Goal: Check status: Check status

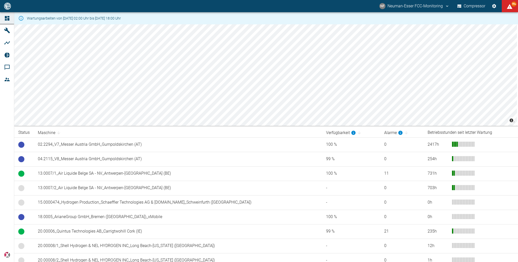
click at [493, 8] on icon "Einstellungen" at bounding box center [493, 6] width 5 height 5
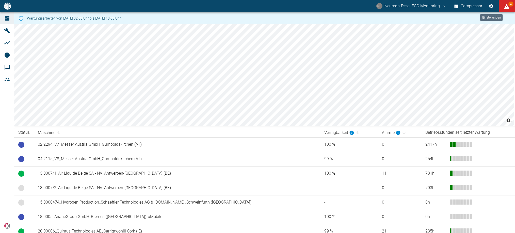
click at [493, 9] on button "Einstellungen" at bounding box center [490, 6] width 9 height 9
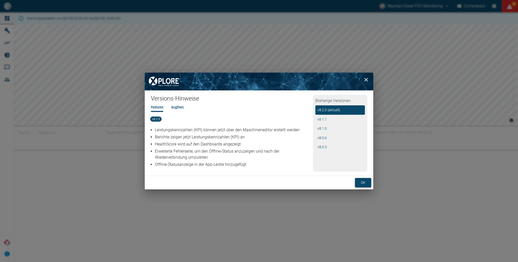
click at [365, 187] on button "ok" at bounding box center [363, 182] width 16 height 9
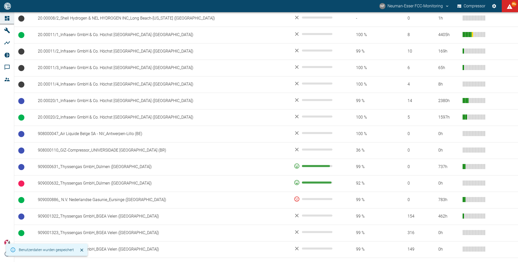
scroll to position [266, 0]
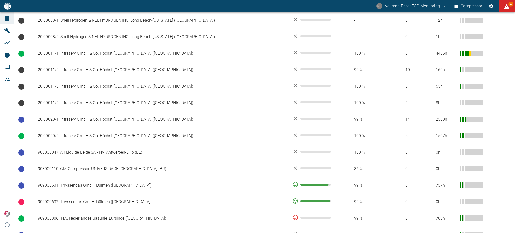
scroll to position [266, 0]
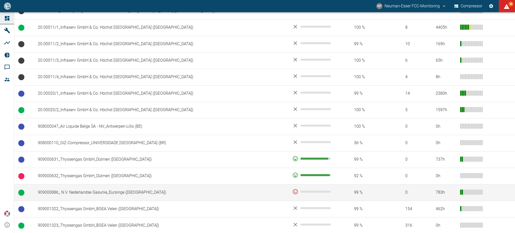
click at [163, 193] on td "909000886_ N.V. Nederlandse Gasunie_Eursinge ([GEOGRAPHIC_DATA])" at bounding box center [161, 192] width 254 height 16
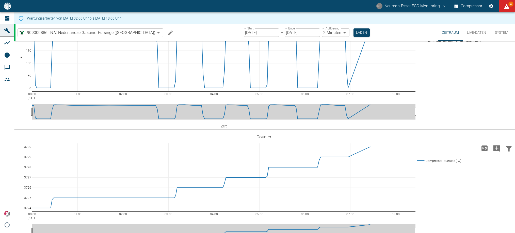
scroll to position [1040, 0]
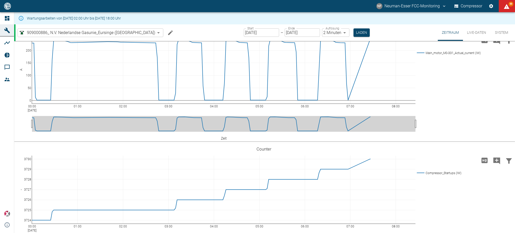
click at [325, 29] on label "Auflösung" at bounding box center [332, 28] width 14 height 4
click at [317, 32] on body "NF Neuman-Esser FCC-Monitoring Compressor 99 Dashboard Maschinen Analysen Repor…" at bounding box center [257, 116] width 515 height 233
type input "1sec"
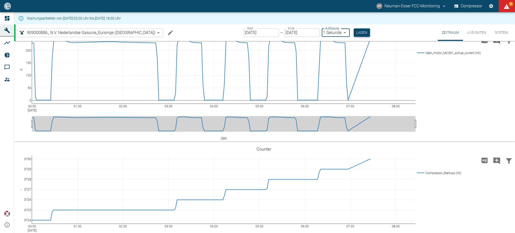
click at [354, 34] on button "Laden" at bounding box center [362, 32] width 16 height 8
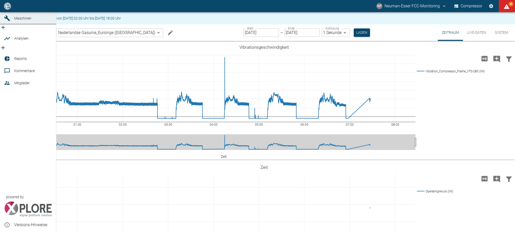
click at [8, 8] on icon at bounding box center [7, 6] width 5 height 5
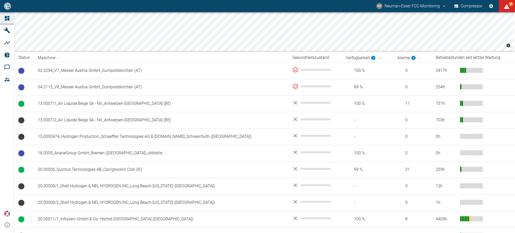
scroll to position [76, 0]
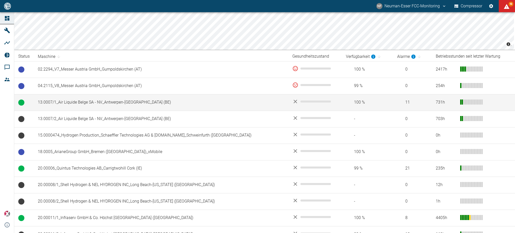
click at [115, 101] on td "13.0007/1_Air Liquide Belge SA - NV_Antwerpen-[GEOGRAPHIC_DATA] (BE)" at bounding box center [161, 102] width 254 height 16
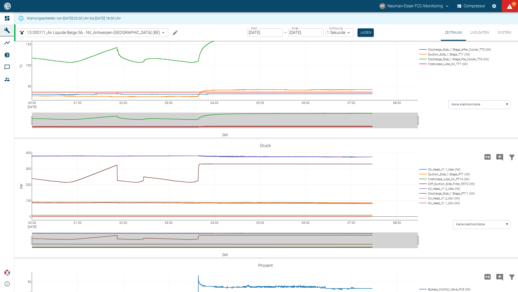
scroll to position [114, 0]
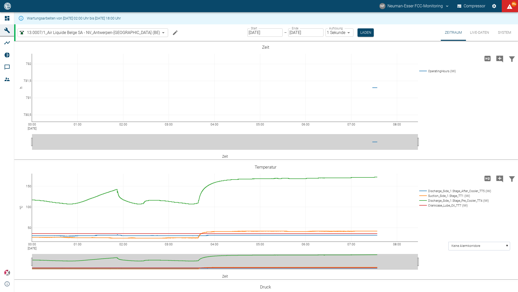
scroll to position [114, 0]
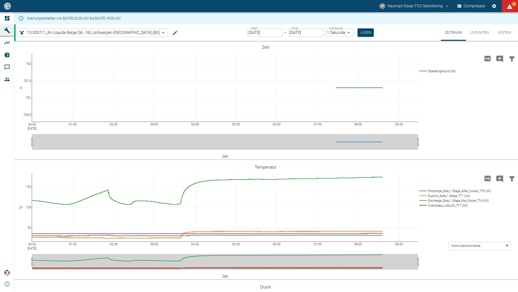
scroll to position [114, 0]
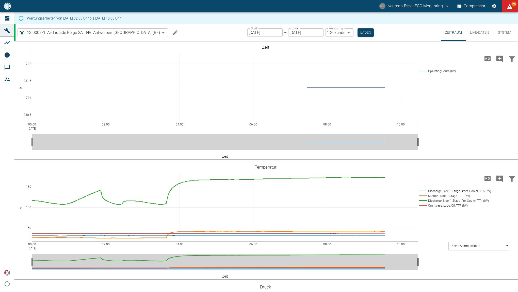
scroll to position [114, 0]
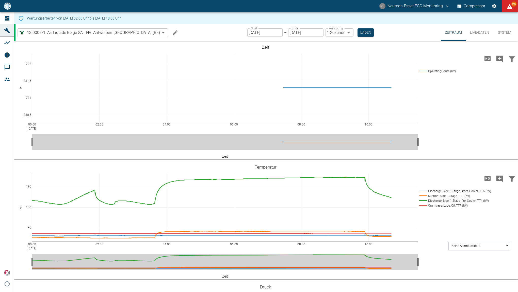
scroll to position [114, 0]
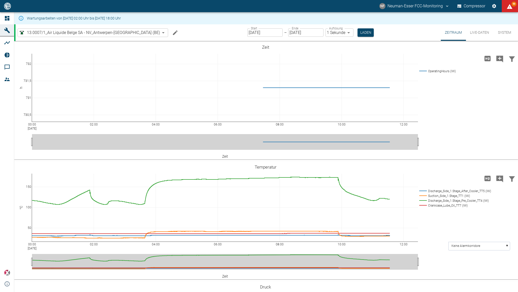
scroll to position [114, 0]
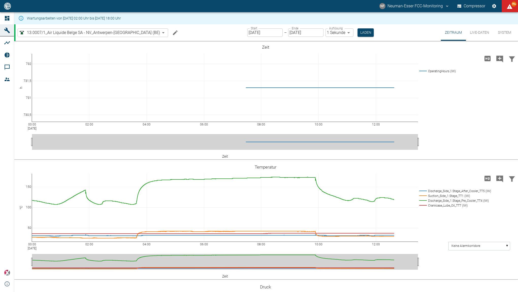
scroll to position [114, 0]
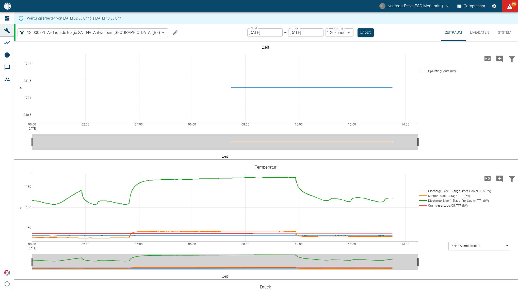
scroll to position [114, 0]
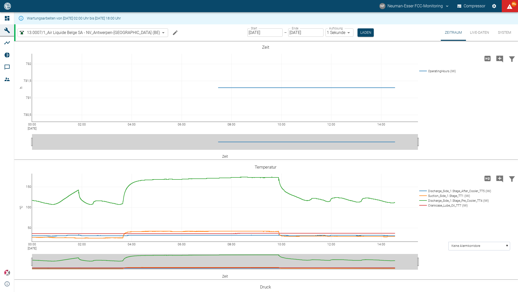
scroll to position [114, 0]
